Goal: Transaction & Acquisition: Purchase product/service

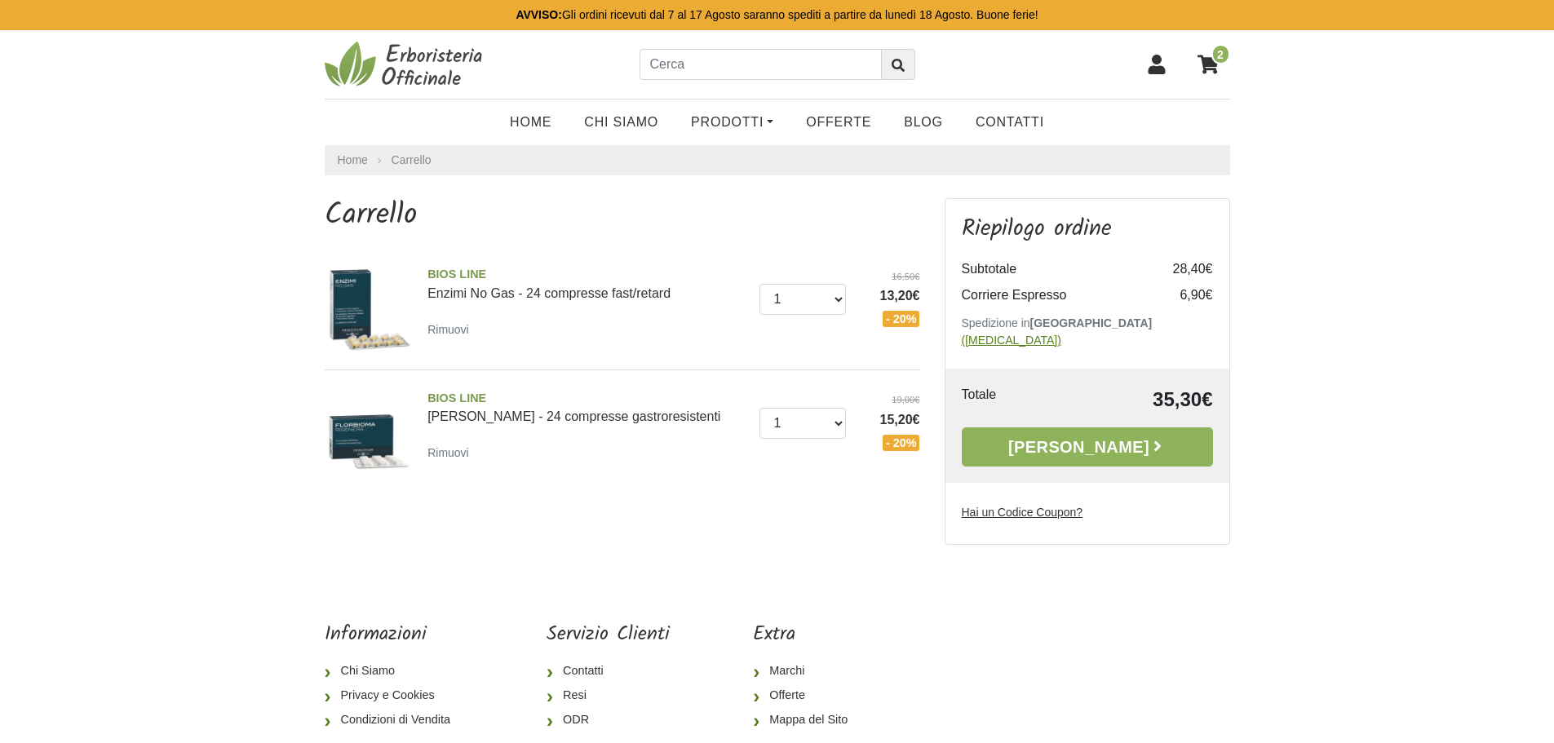
click at [1061, 334] on u "([MEDICAL_DATA])" at bounding box center [1010, 340] width 99 height 13
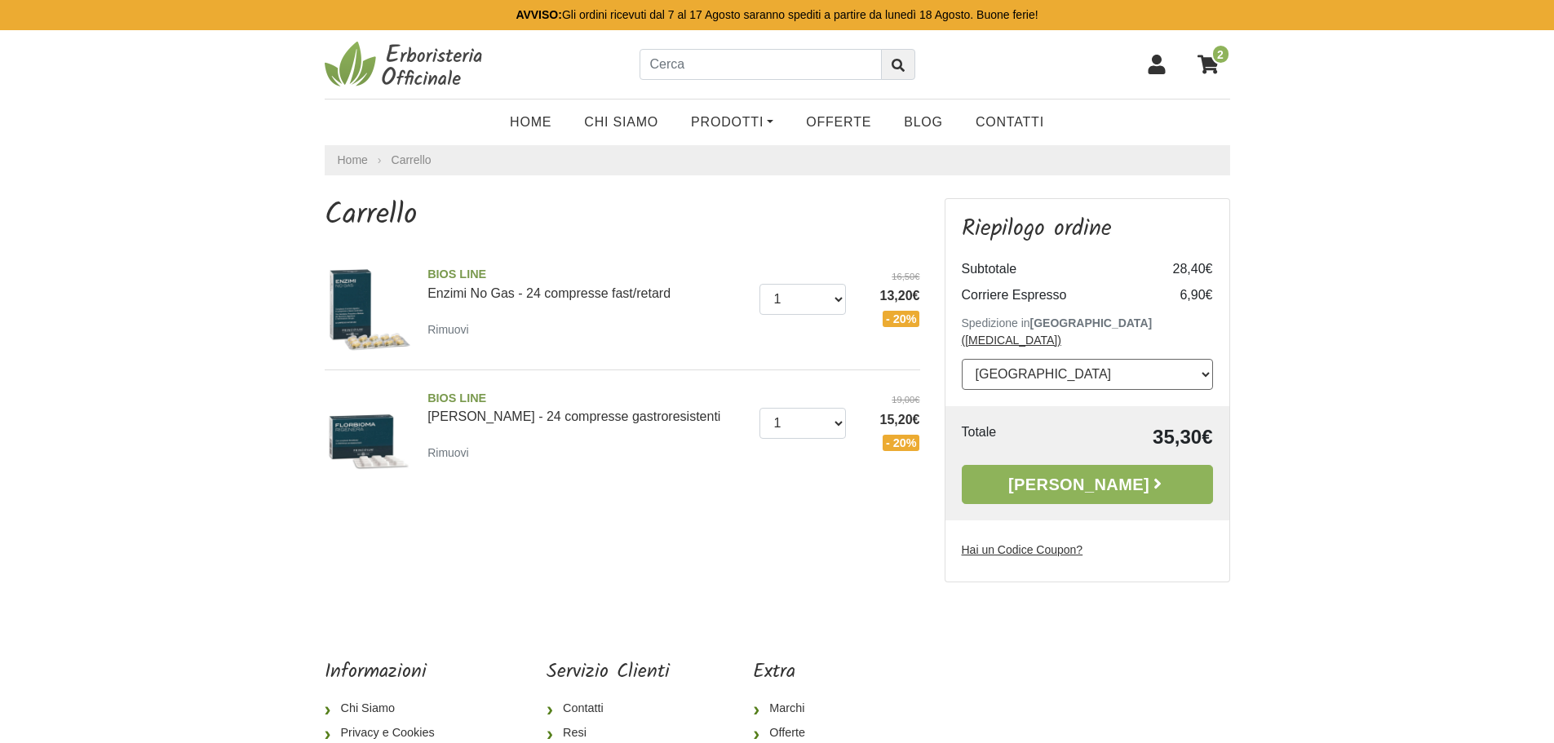
click at [1062, 359] on select "--- [GEOGRAPHIC_DATA] --- [GEOGRAPHIC_DATA] [GEOGRAPHIC_DATA] [GEOGRAPHIC_DATA]…" at bounding box center [1086, 374] width 251 height 31
select select "81"
click at [961, 359] on select "--- Seleziona --- Austria Belgium Bulgaria Croatia Czech Republic Denmark Eston…" at bounding box center [1086, 374] width 251 height 31
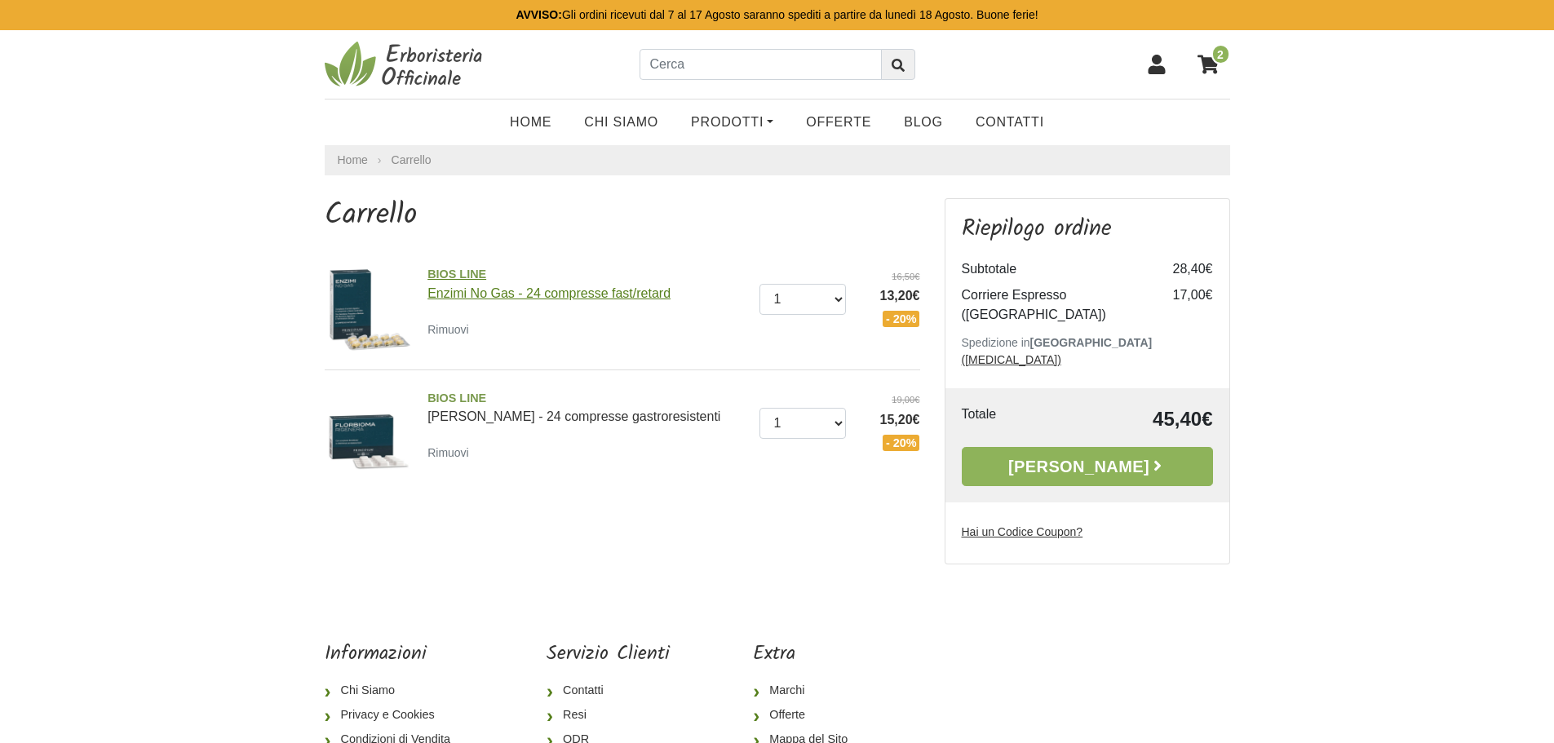
click at [456, 294] on link "BIOS LINE Enzimi No Gas - 24 compresse fast/retard" at bounding box center [587, 283] width 320 height 34
